Goal: Check status: Check status

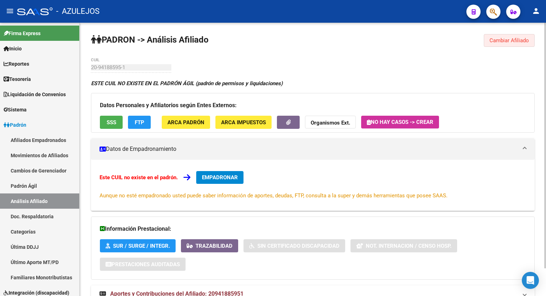
click at [499, 43] on span "Cambiar Afiliado" at bounding box center [508, 40] width 39 height 6
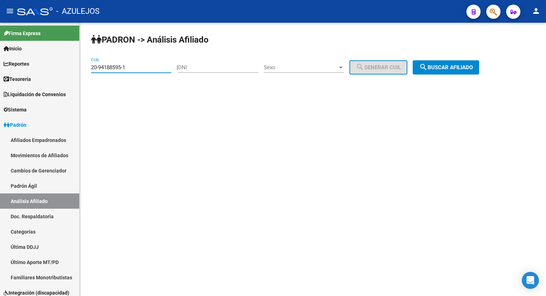
click at [152, 70] on input "20-94188595-1" at bounding box center [131, 67] width 80 height 6
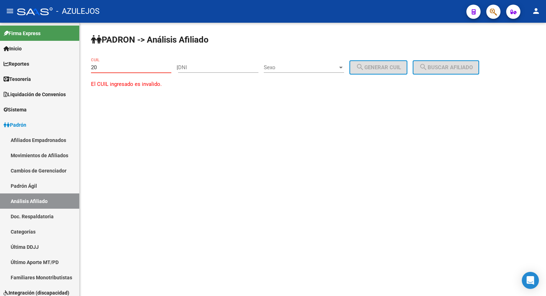
type input "2"
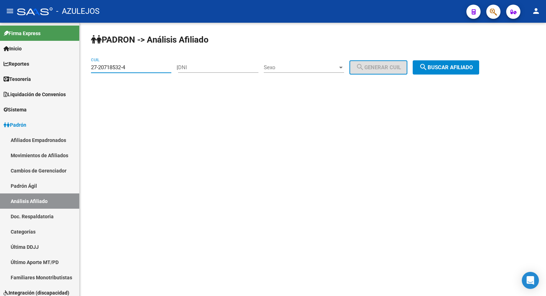
type input "27-20718532-4"
click at [457, 72] on button "search Buscar afiliado" at bounding box center [445, 67] width 66 height 14
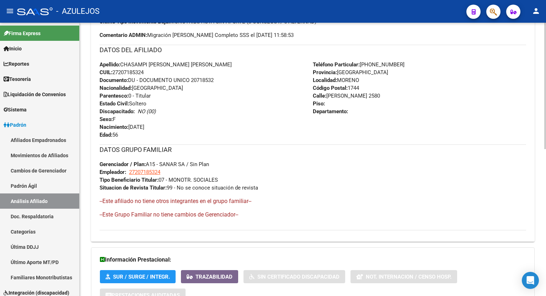
scroll to position [318, 0]
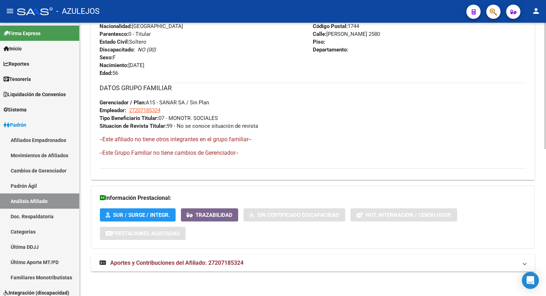
click at [545, 257] on div at bounding box center [545, 232] width 2 height 126
click at [233, 263] on span "Aportes y Contribuciones del Afiliado: 27207185324" at bounding box center [176, 263] width 133 height 7
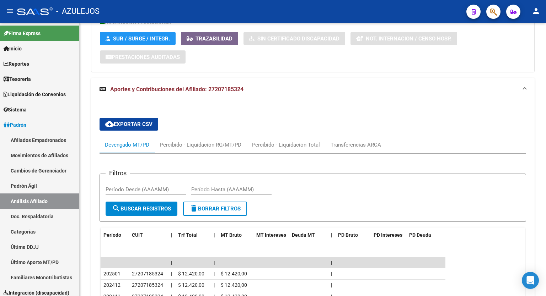
scroll to position [493, 0]
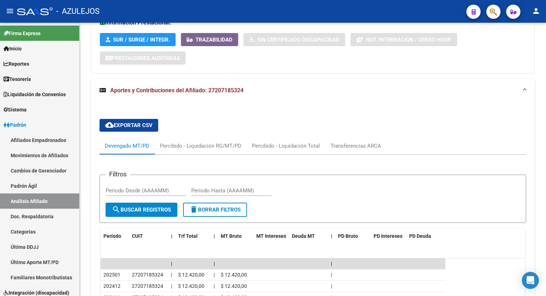
click at [545, 220] on div at bounding box center [545, 211] width 2 height 82
click at [355, 145] on div "Transferencias ARCA" at bounding box center [355, 146] width 50 height 8
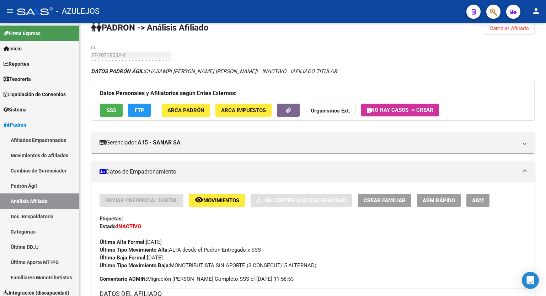
scroll to position [7, 0]
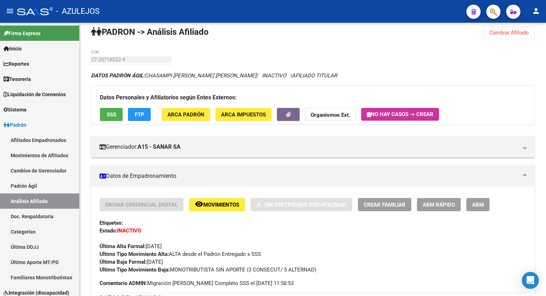
click at [545, 37] on div at bounding box center [545, 66] width 2 height 82
click at [142, 110] on button "FTP" at bounding box center [139, 114] width 23 height 13
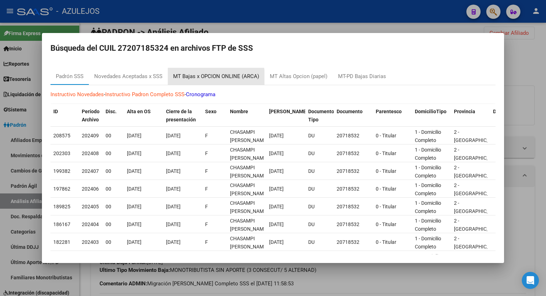
click at [211, 79] on div "MT Bajas x OPCION ONLINE (ARCA)" at bounding box center [216, 76] width 86 height 8
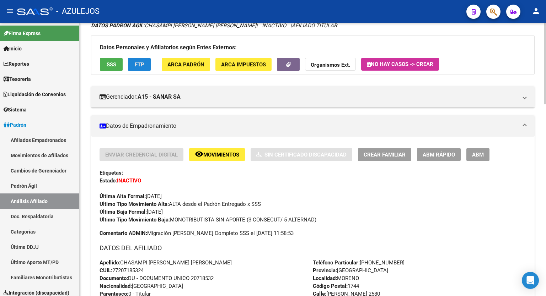
scroll to position [0, 0]
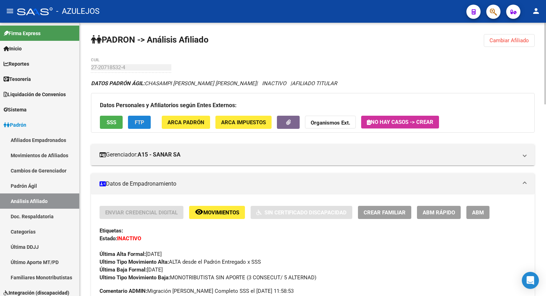
click at [545, 50] on div at bounding box center [545, 64] width 2 height 82
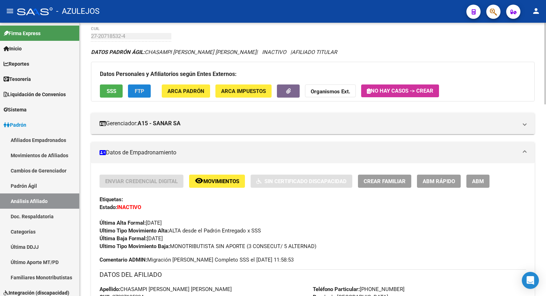
scroll to position [37, 0]
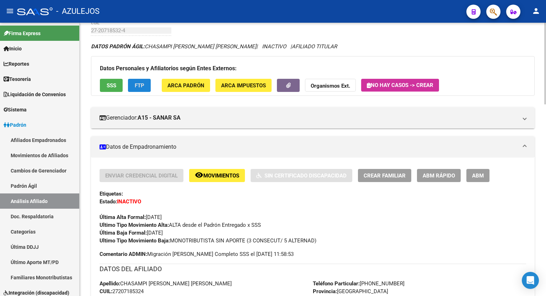
click at [545, 94] on div at bounding box center [545, 75] width 2 height 82
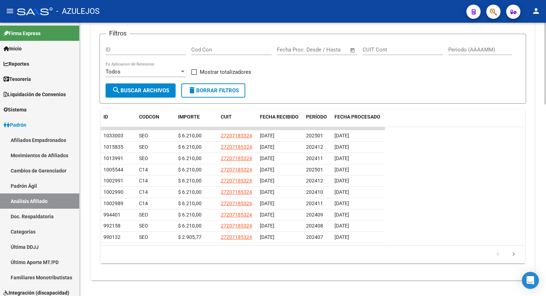
scroll to position [642, 0]
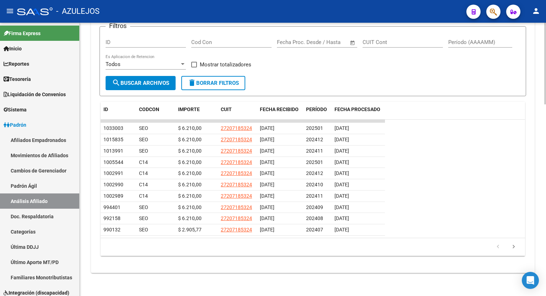
click at [545, 291] on div at bounding box center [545, 255] width 2 height 82
click at [514, 244] on icon "go to next page" at bounding box center [513, 248] width 9 height 9
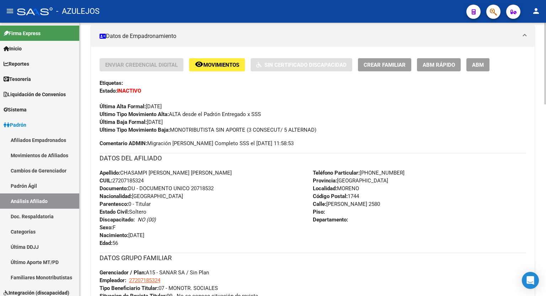
scroll to position [141, 0]
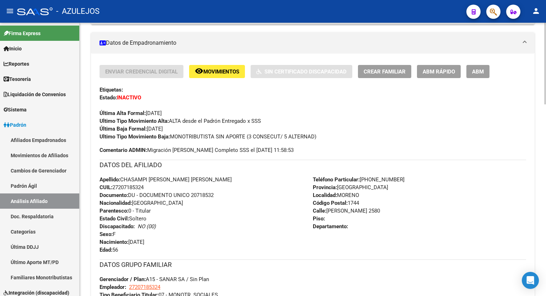
click at [545, 87] on div at bounding box center [545, 106] width 2 height 82
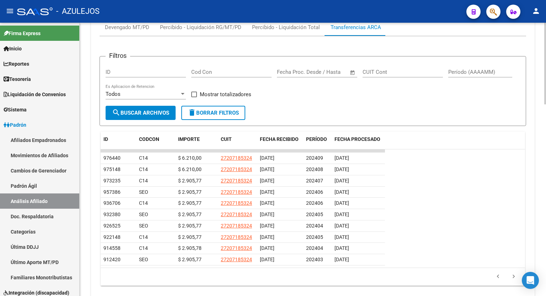
scroll to position [607, 0]
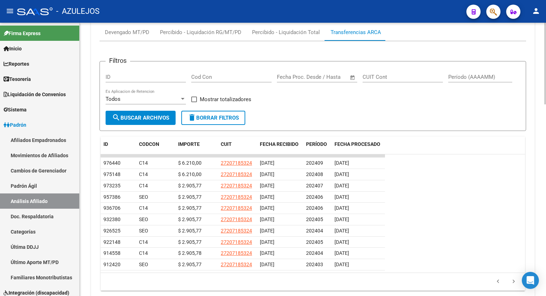
click at [545, 227] on div at bounding box center [545, 245] width 2 height 82
